Goal: Task Accomplishment & Management: Complete application form

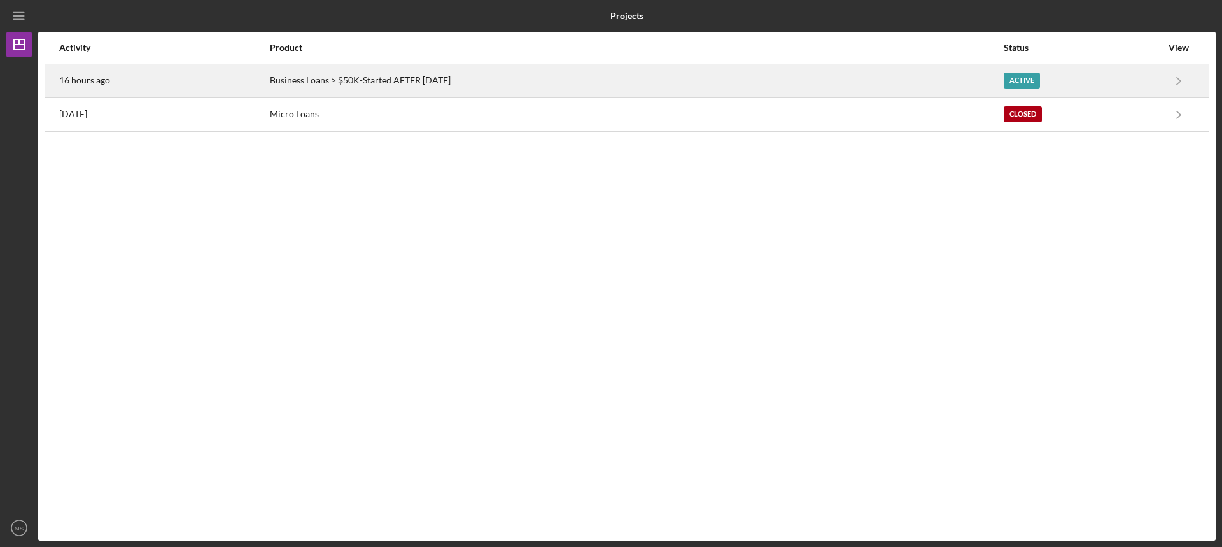
click at [577, 80] on div "Business Loans > $50K-Started AFTER [DATE]" at bounding box center [636, 81] width 733 height 32
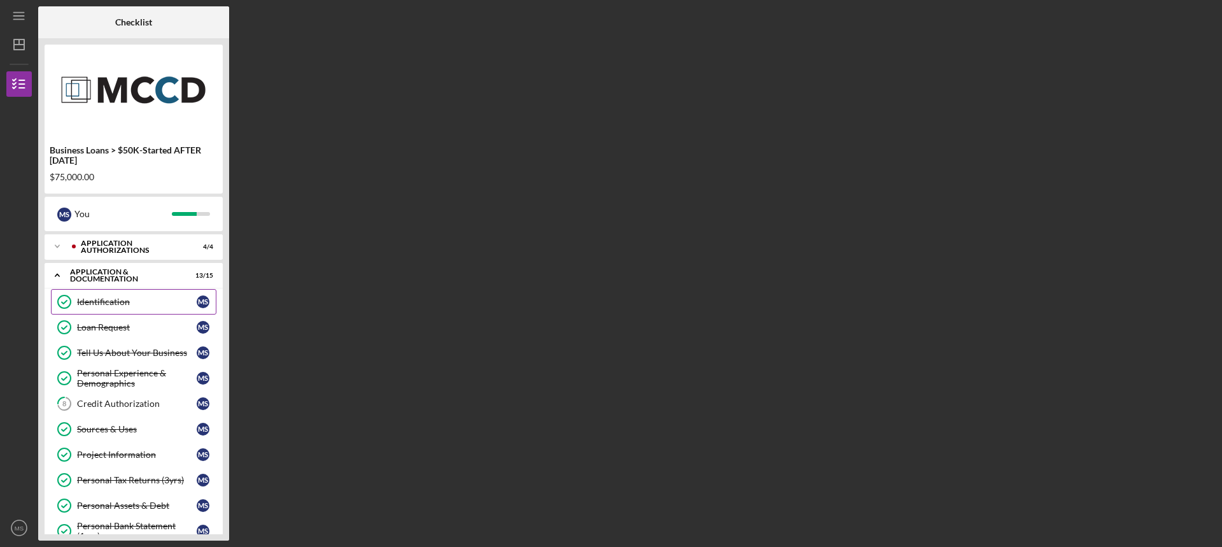
click at [154, 295] on link "Identification Identification M S" at bounding box center [133, 301] width 165 height 25
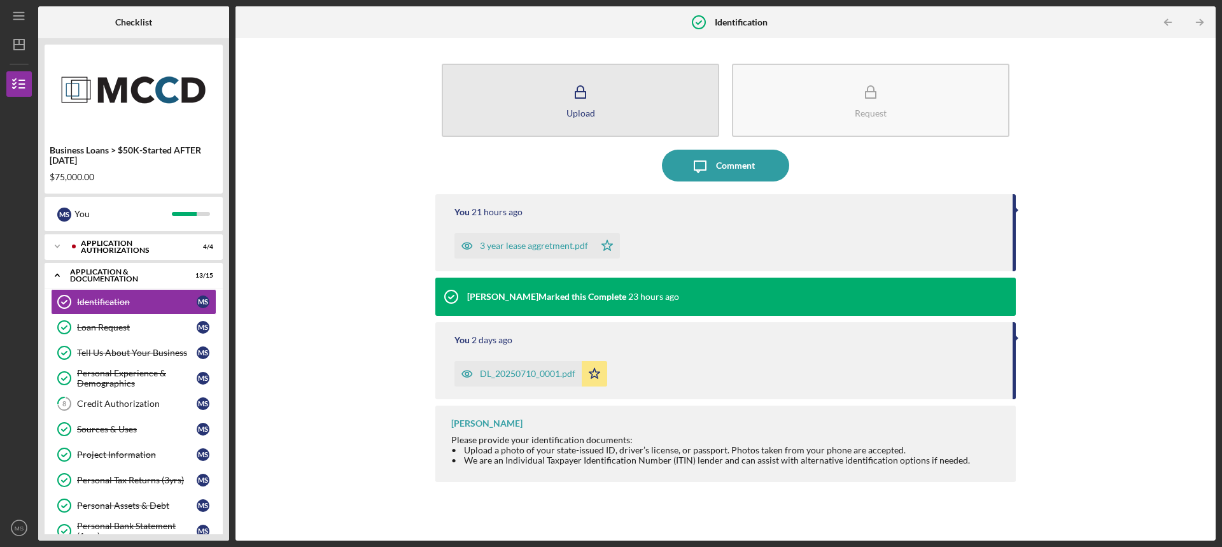
click at [570, 108] on div "Upload" at bounding box center [580, 113] width 29 height 10
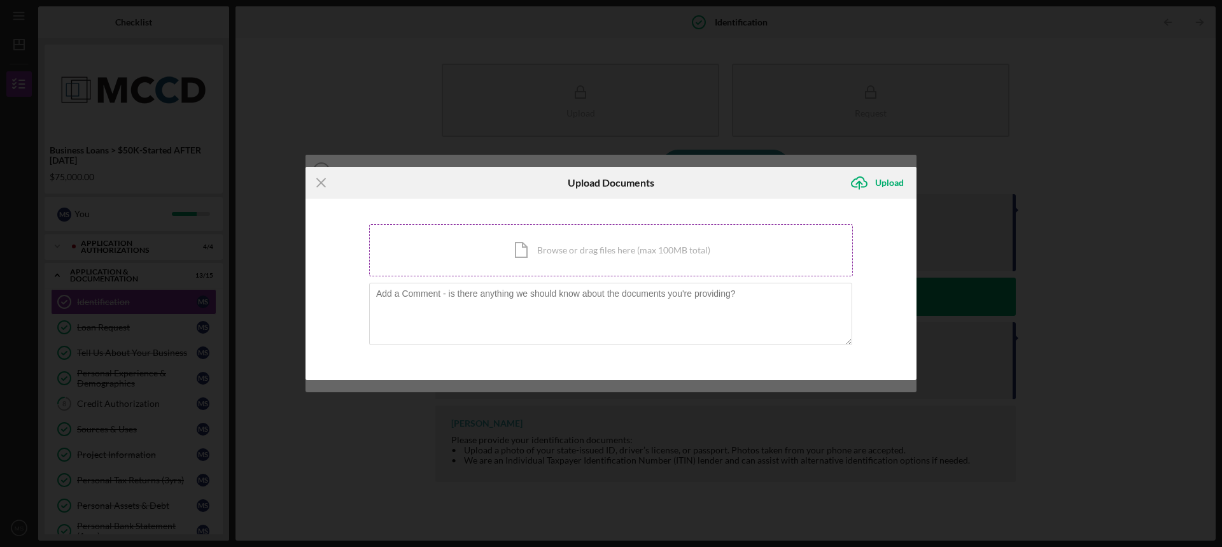
click at [524, 253] on div "Icon/Document Browse or drag files here (max 100MB total) Tap to choose files o…" at bounding box center [611, 250] width 484 height 52
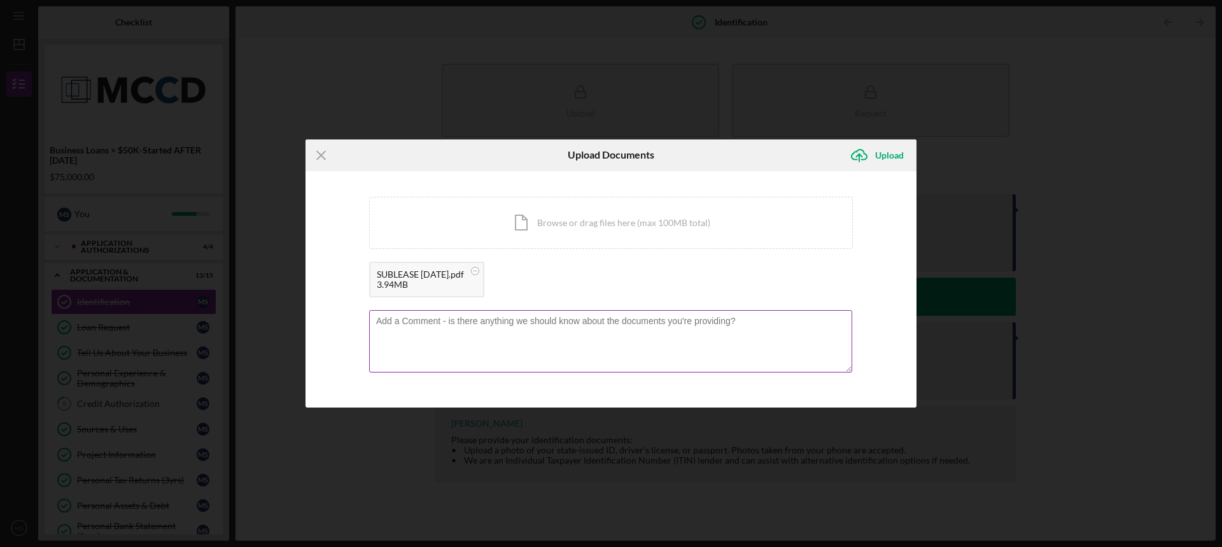
click at [489, 326] on textarea at bounding box center [610, 341] width 483 height 62
type textarea "Hello this is the sublease with ABBA multiservices"
click at [879, 159] on div "Upload" at bounding box center [889, 155] width 29 height 25
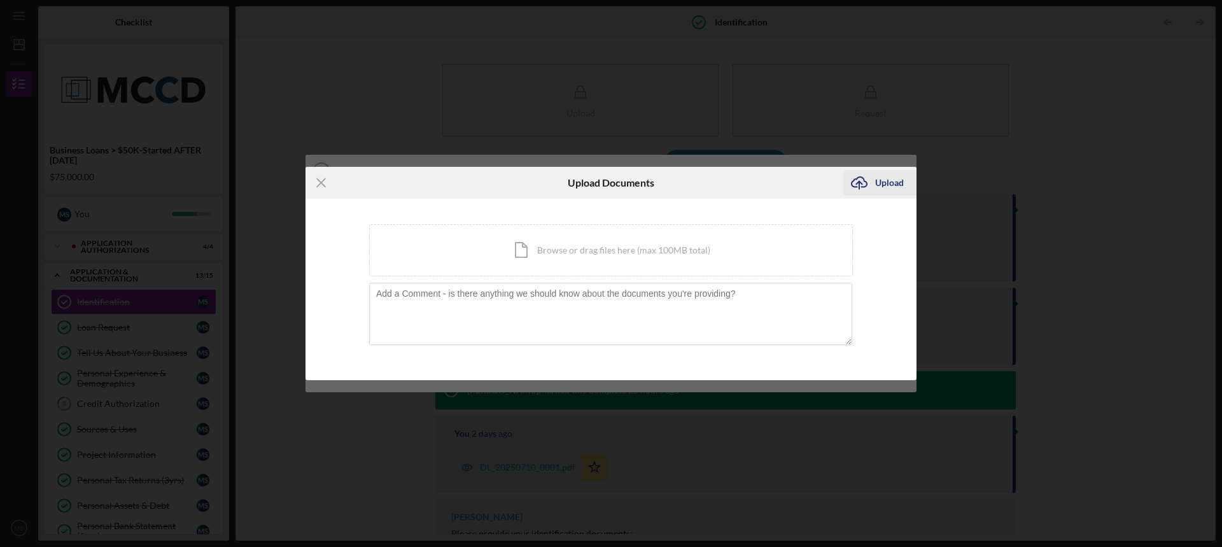
click at [888, 176] on div "Upload" at bounding box center [889, 182] width 29 height 25
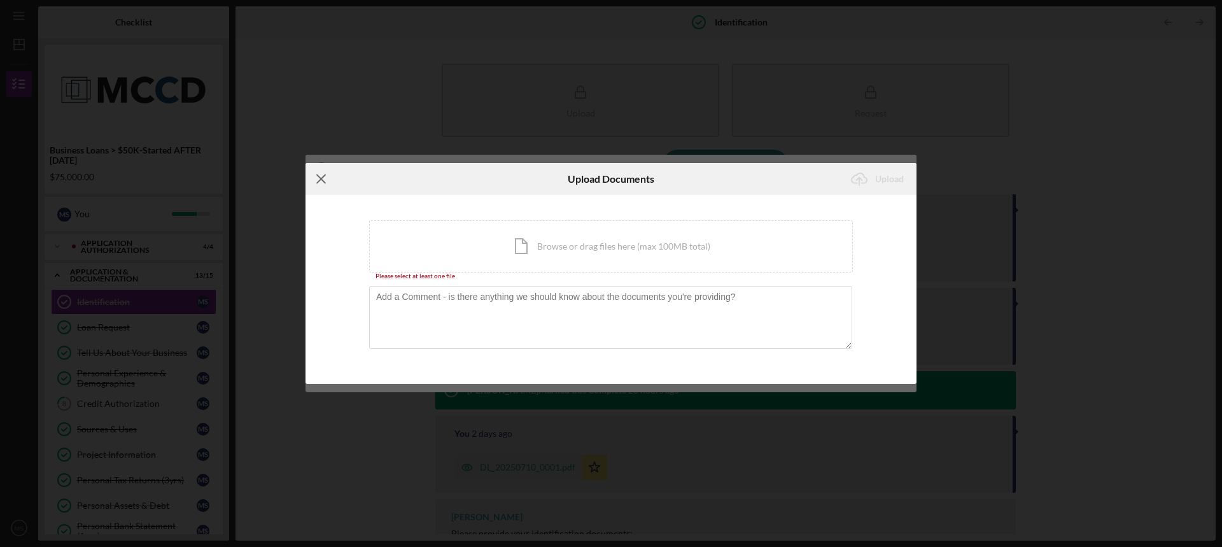
click at [315, 175] on icon "Icon/Menu Close" at bounding box center [321, 179] width 32 height 32
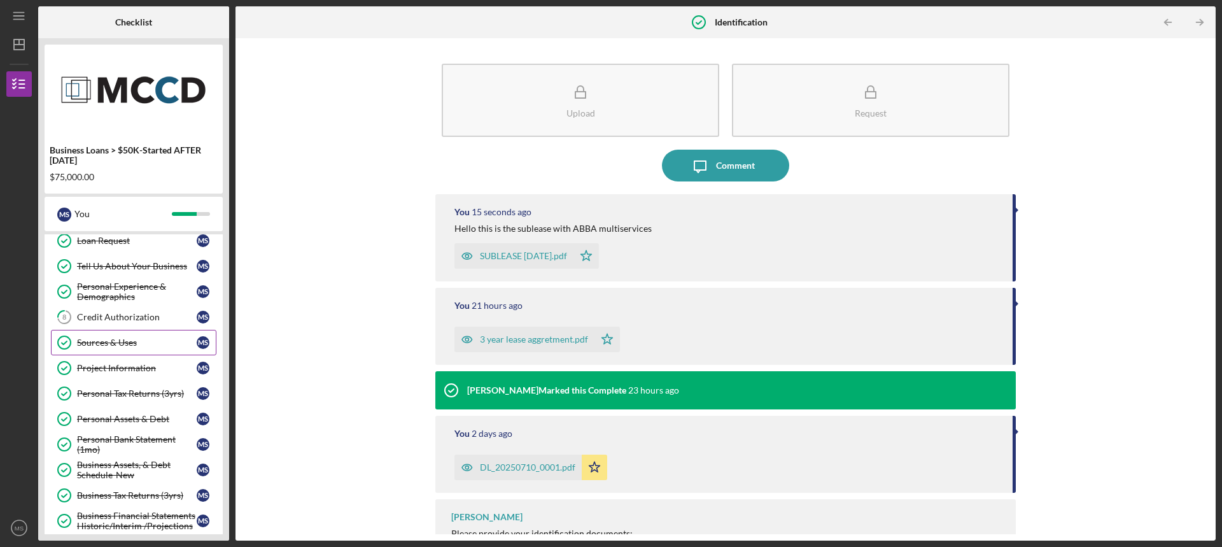
scroll to position [235, 0]
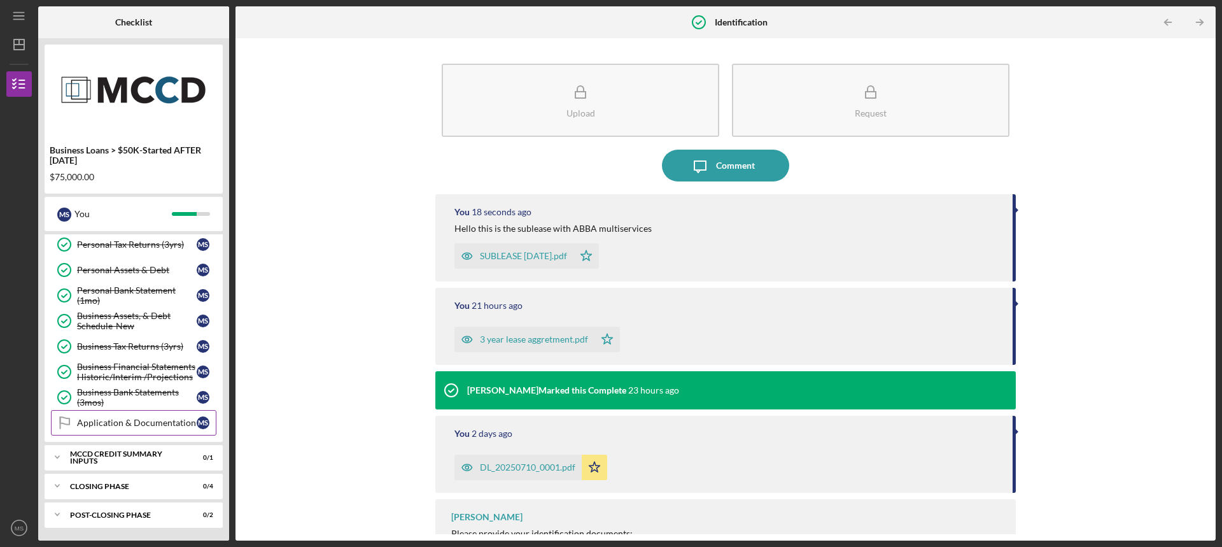
click at [145, 425] on div "Application & Documentation" at bounding box center [137, 422] width 120 height 10
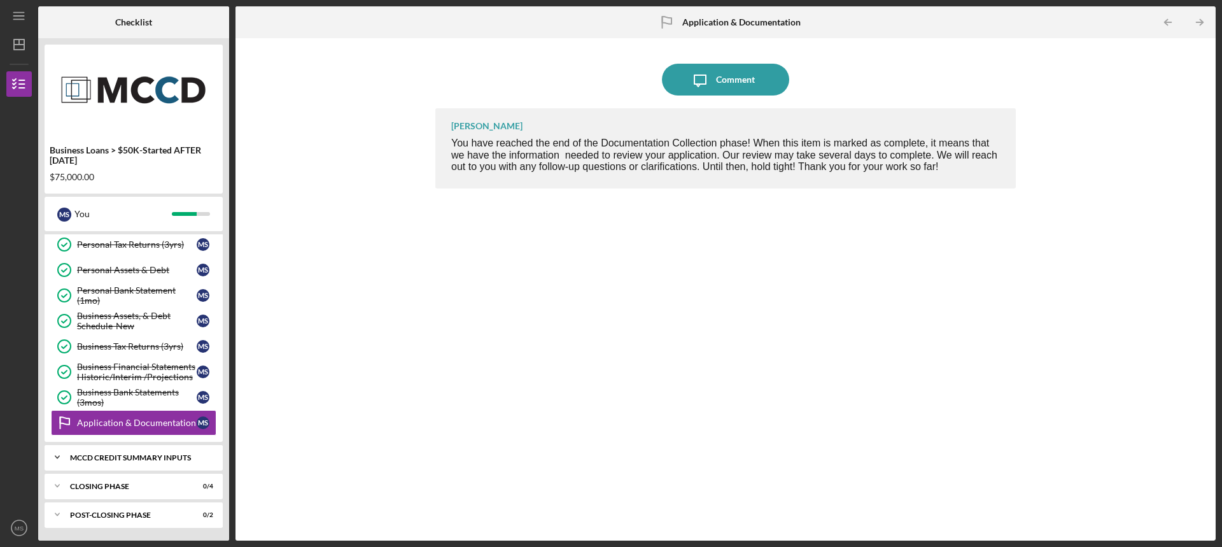
click at [153, 451] on div "Icon/Expander MCCD Credit Summary Inputs 0 / 1" at bounding box center [134, 456] width 178 height 25
